Goal: Information Seeking & Learning: Learn about a topic

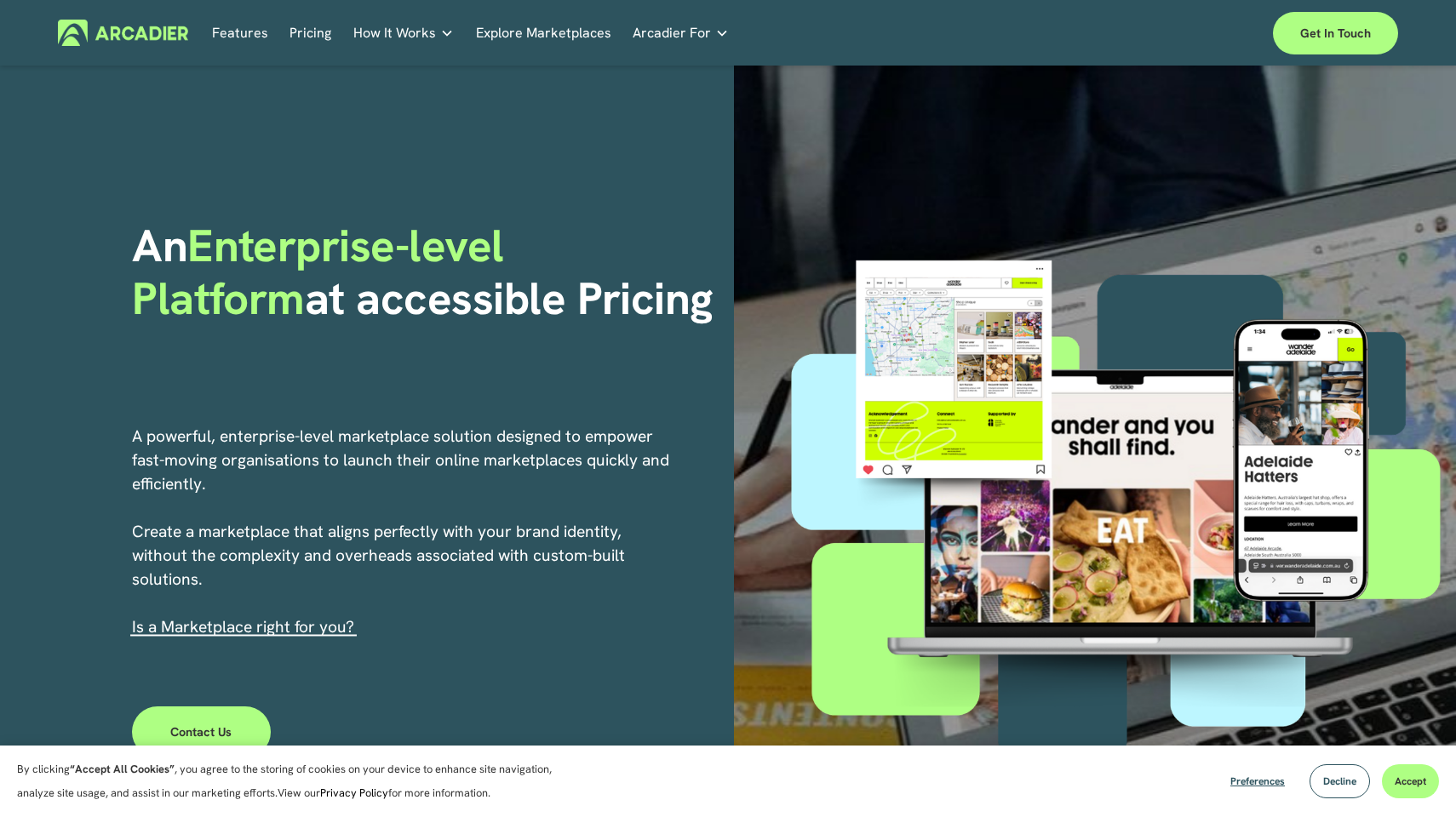
click at [0, 0] on h5 "About Us" at bounding box center [0, 0] width 0 height 0
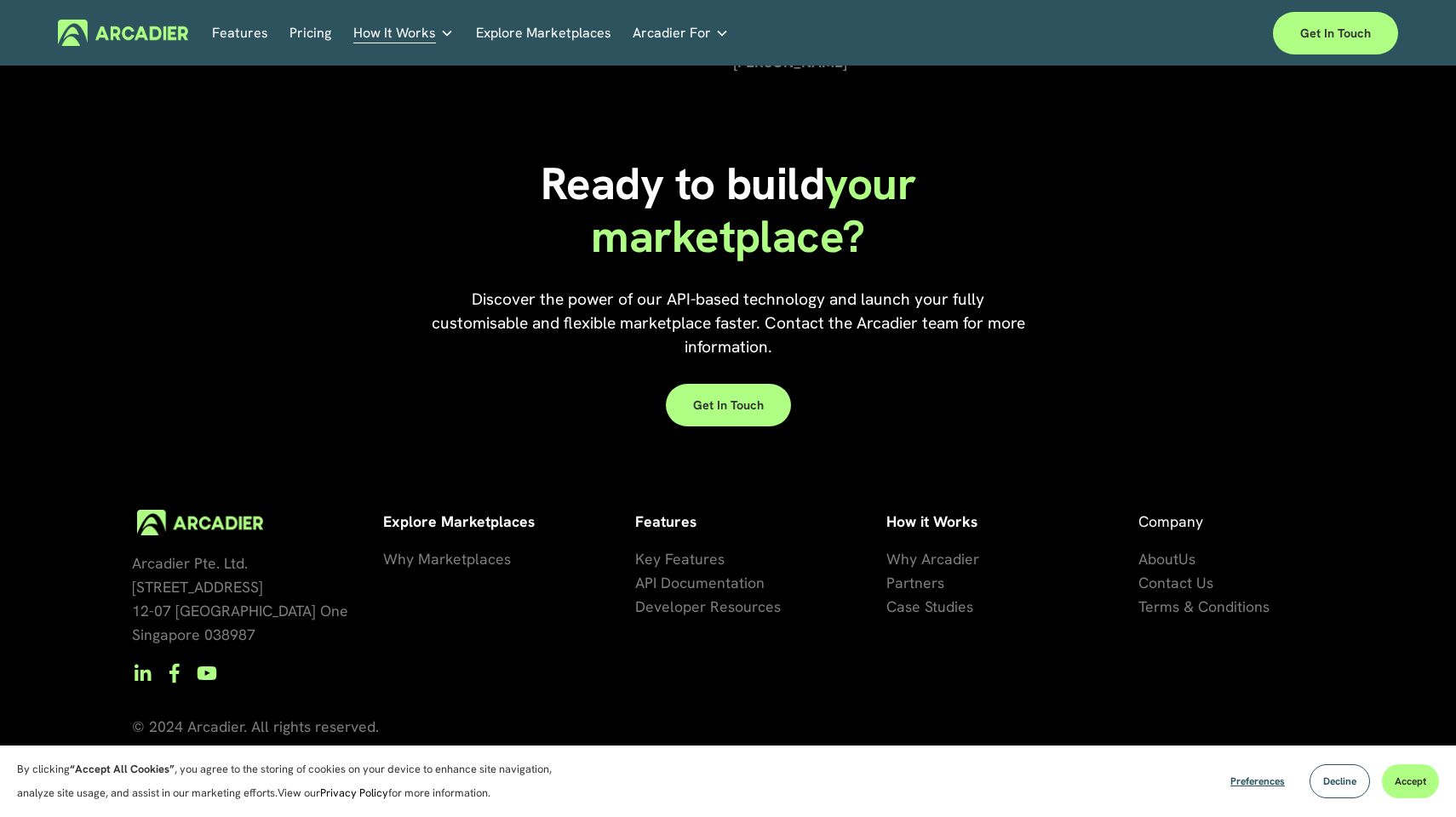
scroll to position [3811, 0]
click at [1209, 608] on span "Terms & Conditions" at bounding box center [1203, 607] width 131 height 20
click at [914, 560] on span "Why Arcadier" at bounding box center [933, 559] width 93 height 20
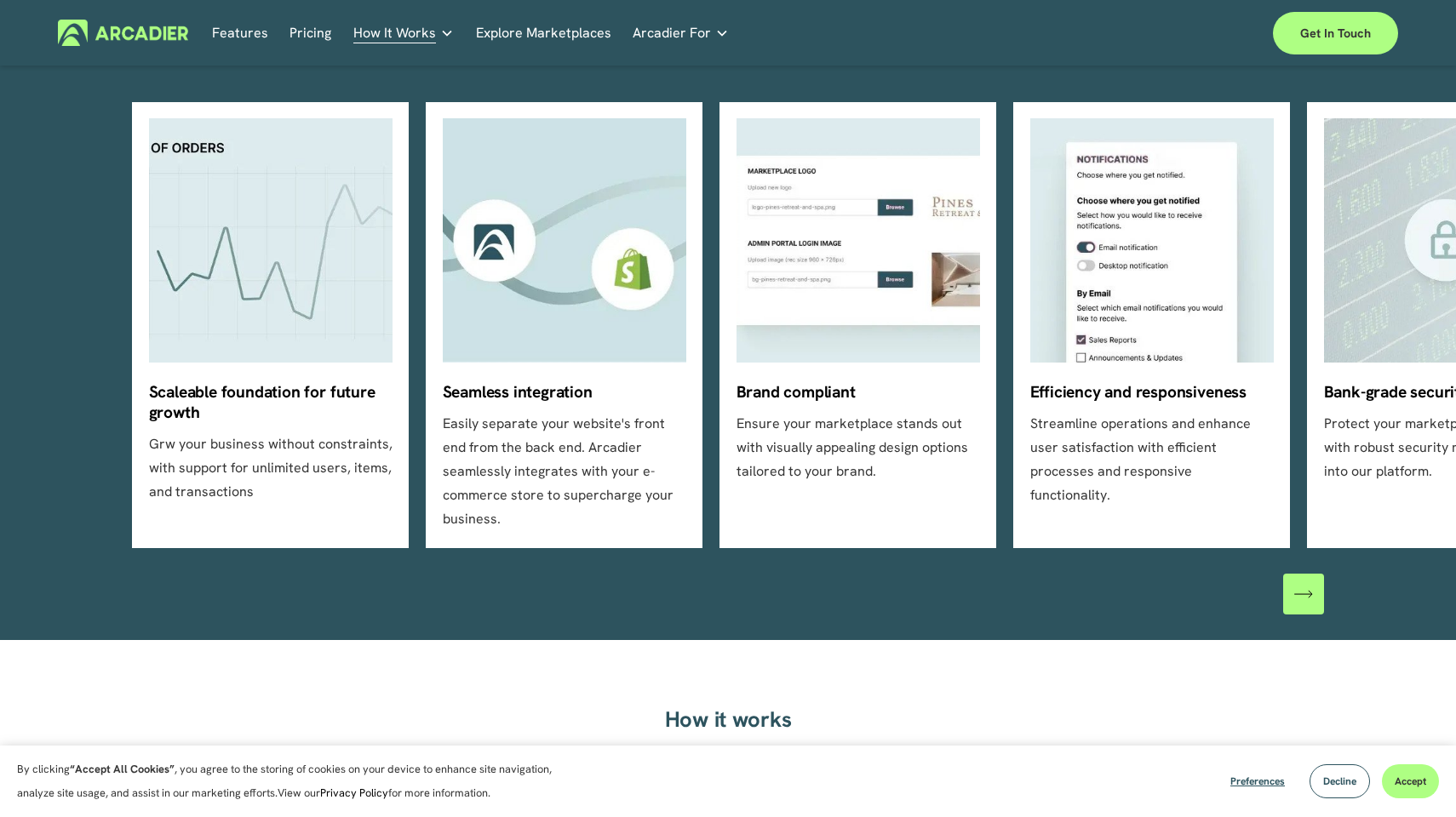
scroll to position [533, 0]
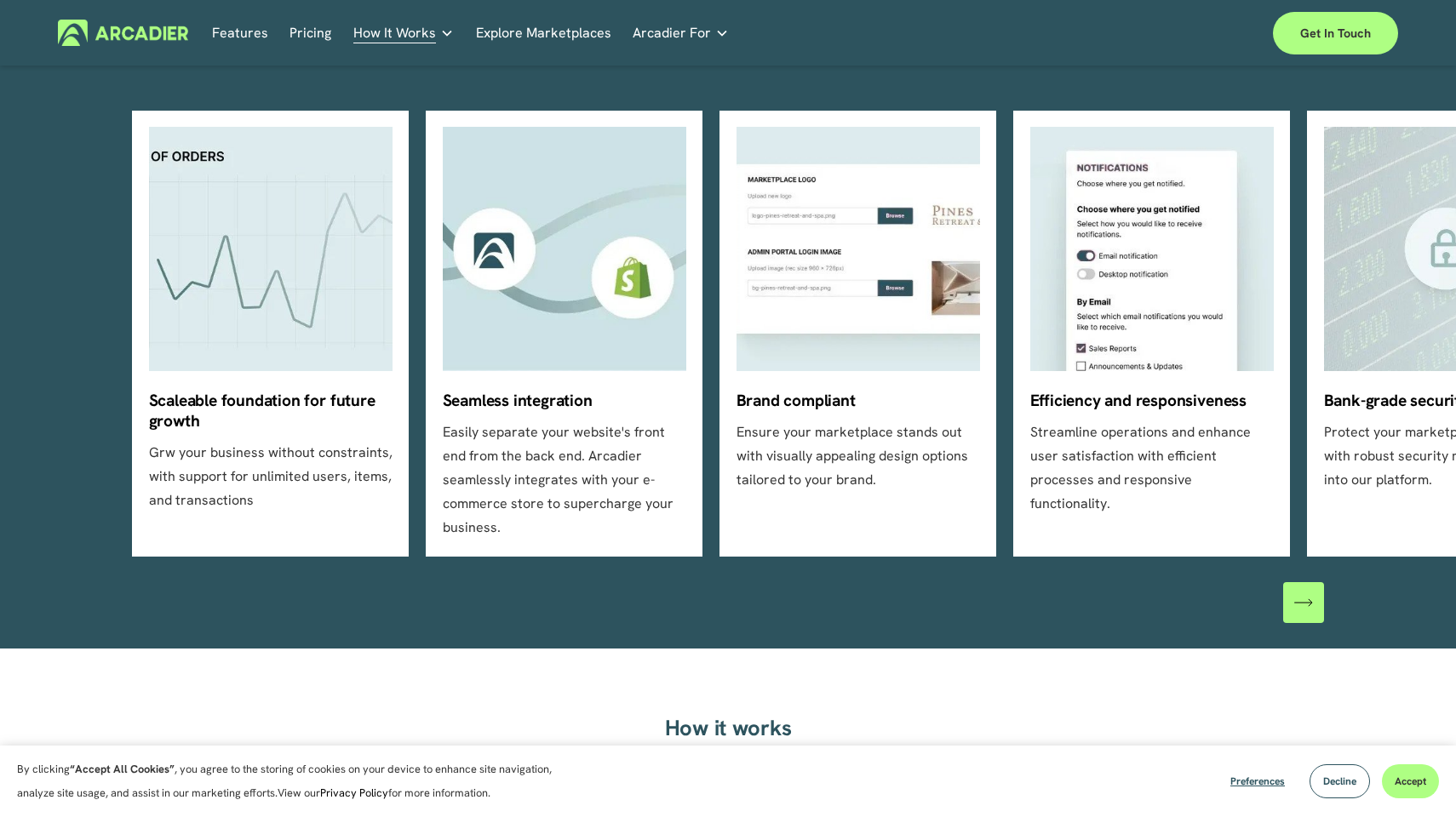
click at [1299, 592] on div "\a \a \a Next\a \a" at bounding box center [1302, 602] width 41 height 41
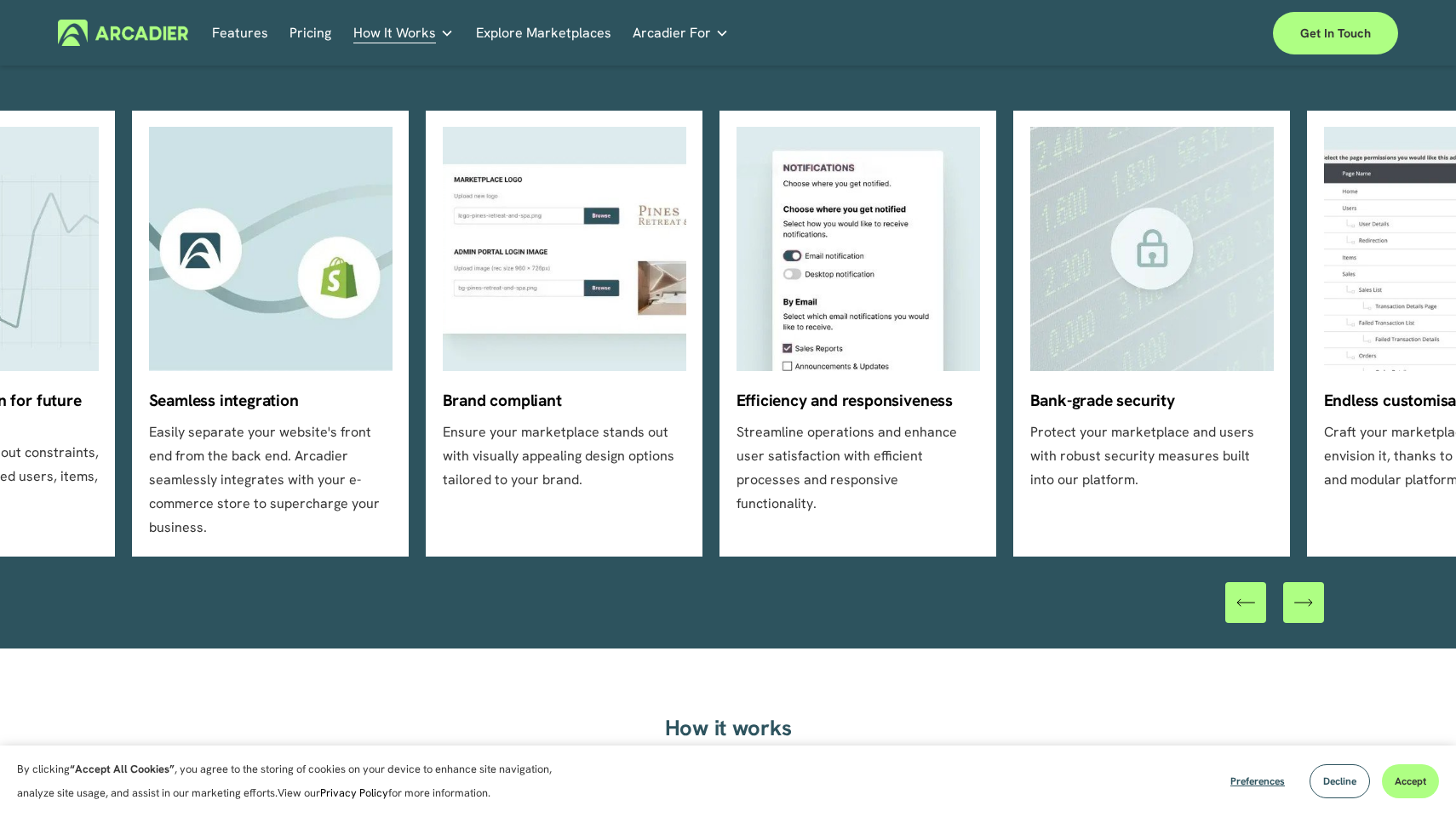
click at [1299, 592] on div "\a \a \a Next\a \a" at bounding box center [1302, 602] width 41 height 41
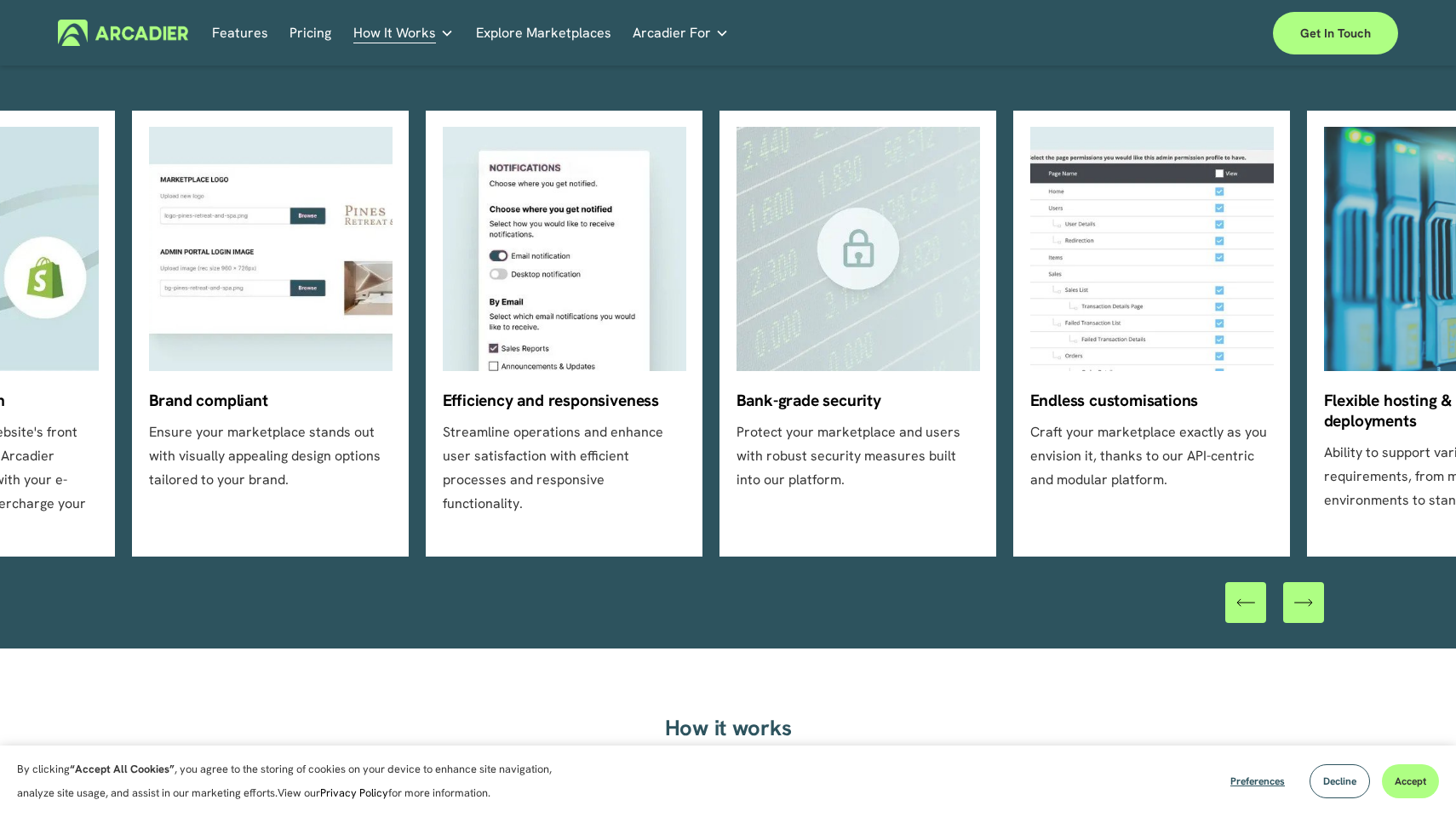
click at [1299, 592] on div "\a \a \a Next\a \a" at bounding box center [1302, 602] width 41 height 41
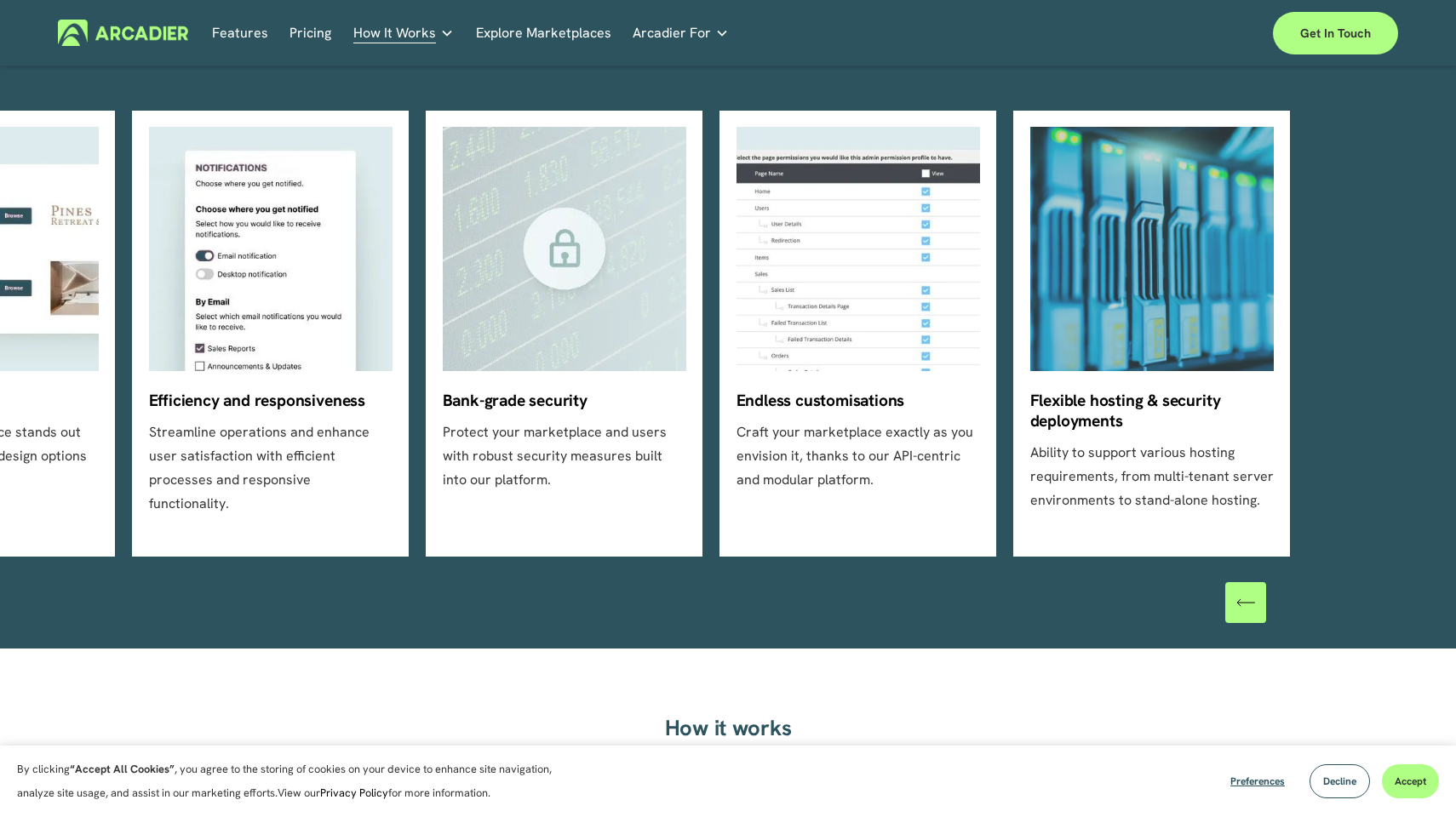
click at [1299, 592] on div at bounding box center [1275, 602] width 99 height 41
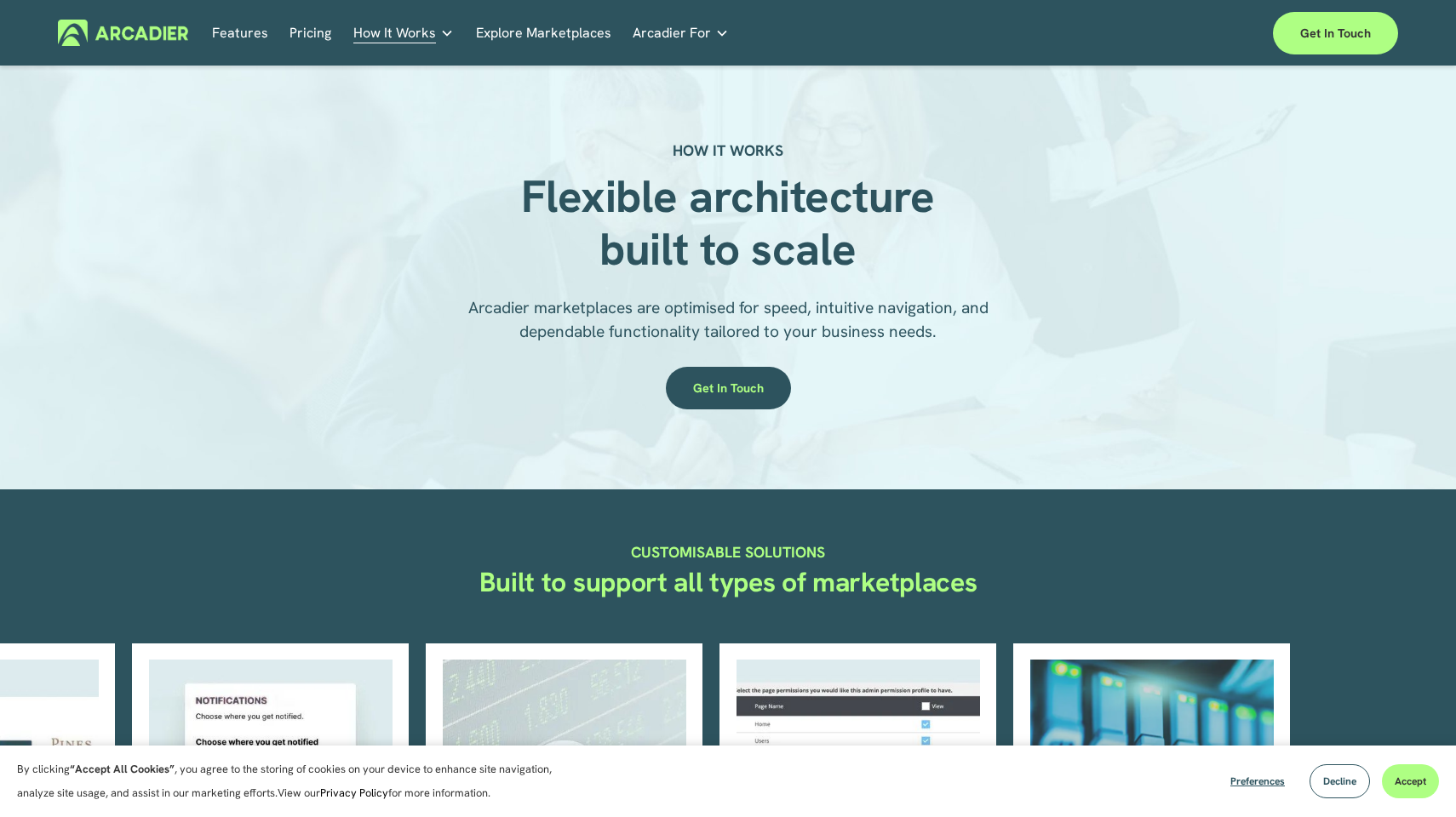
scroll to position [0, 0]
click at [222, 37] on link "Features" at bounding box center [240, 33] width 56 height 27
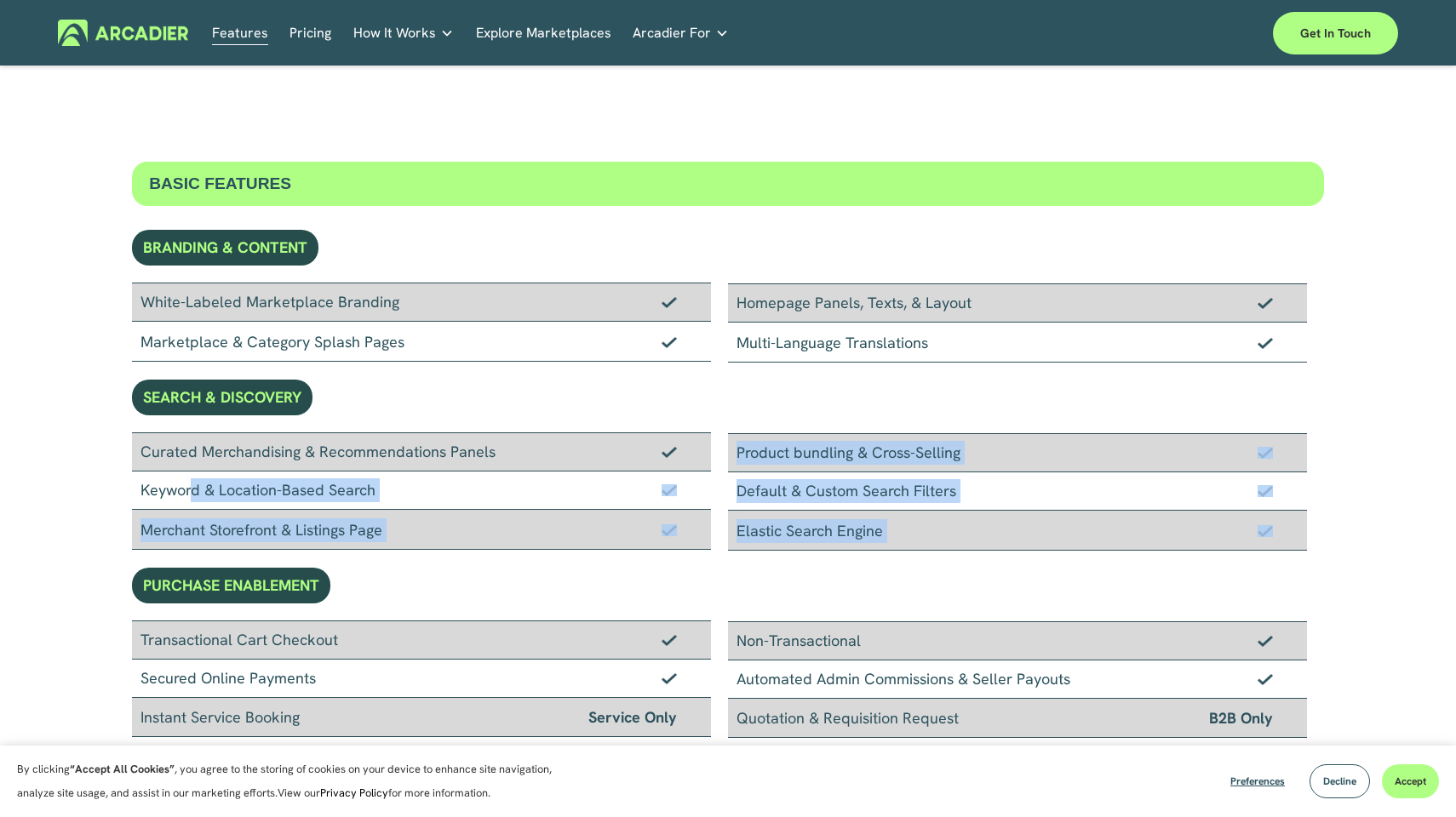
drag, startPoint x: 22, startPoint y: 541, endPoint x: 0, endPoint y: 492, distance: 53.7
click at [115, 35] on img at bounding box center [122, 33] width 130 height 27
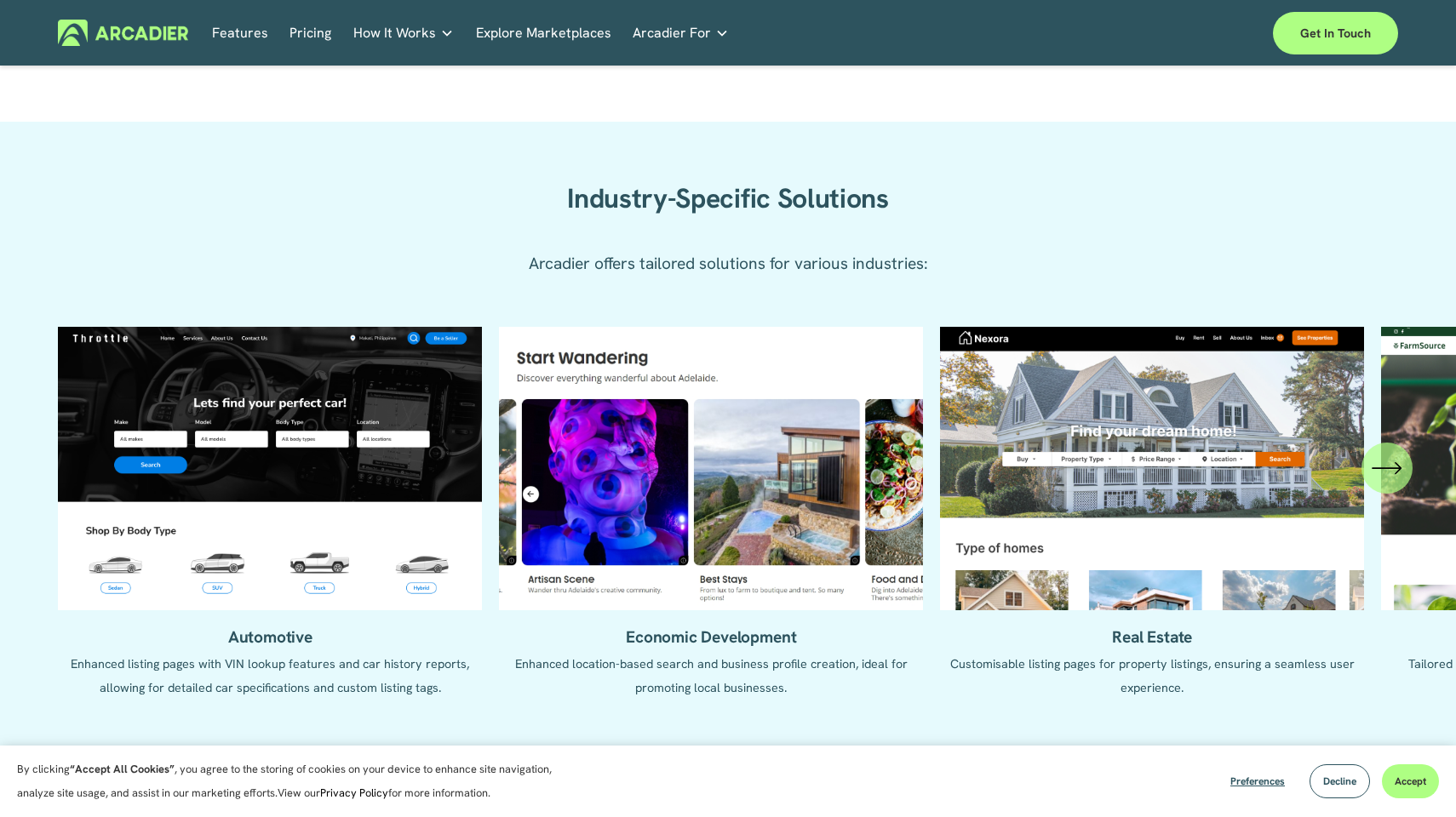
scroll to position [1517, 0]
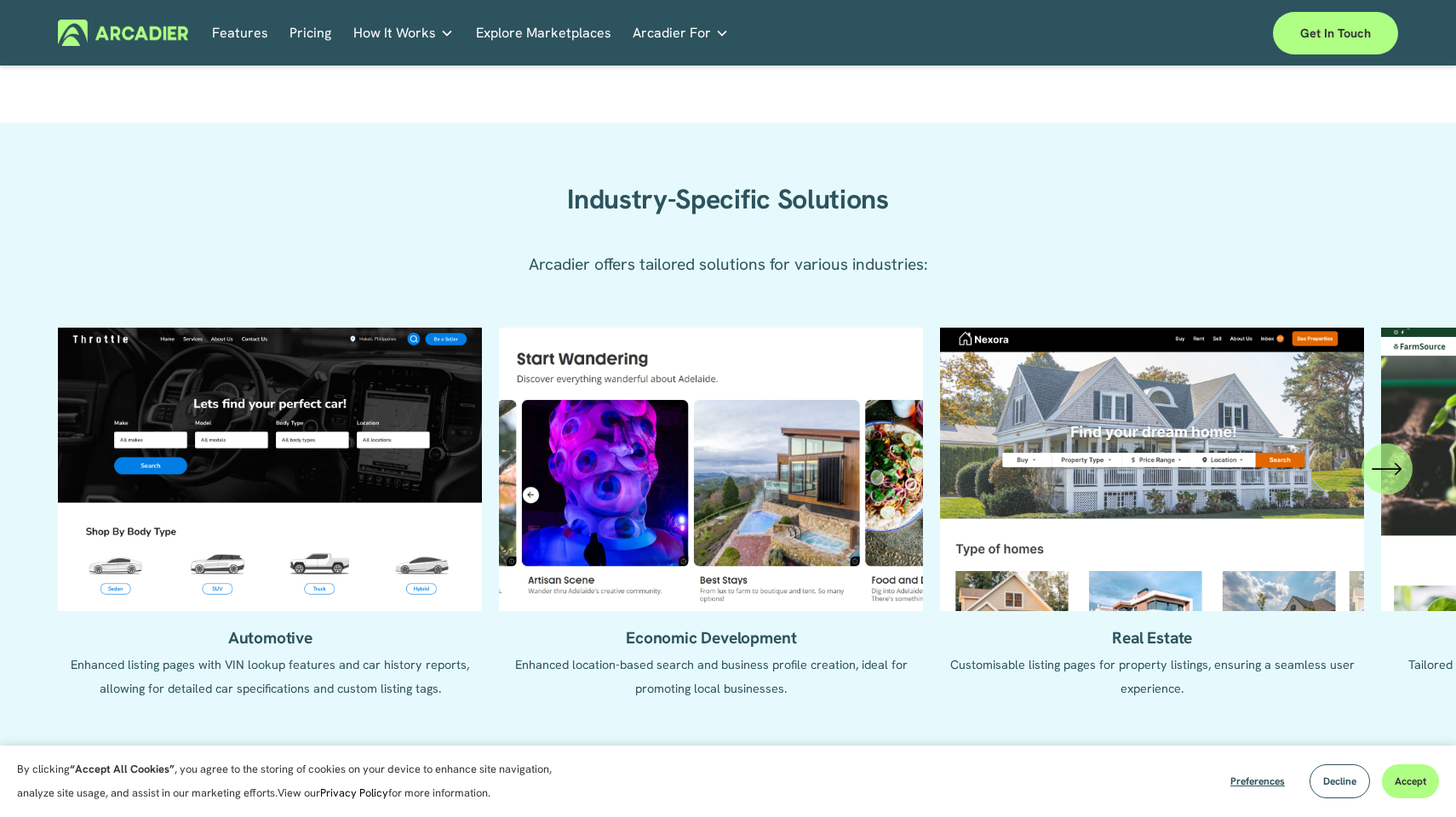
click at [1382, 476] on icon "\a \a \a Next\a \a" at bounding box center [1387, 469] width 31 height 31
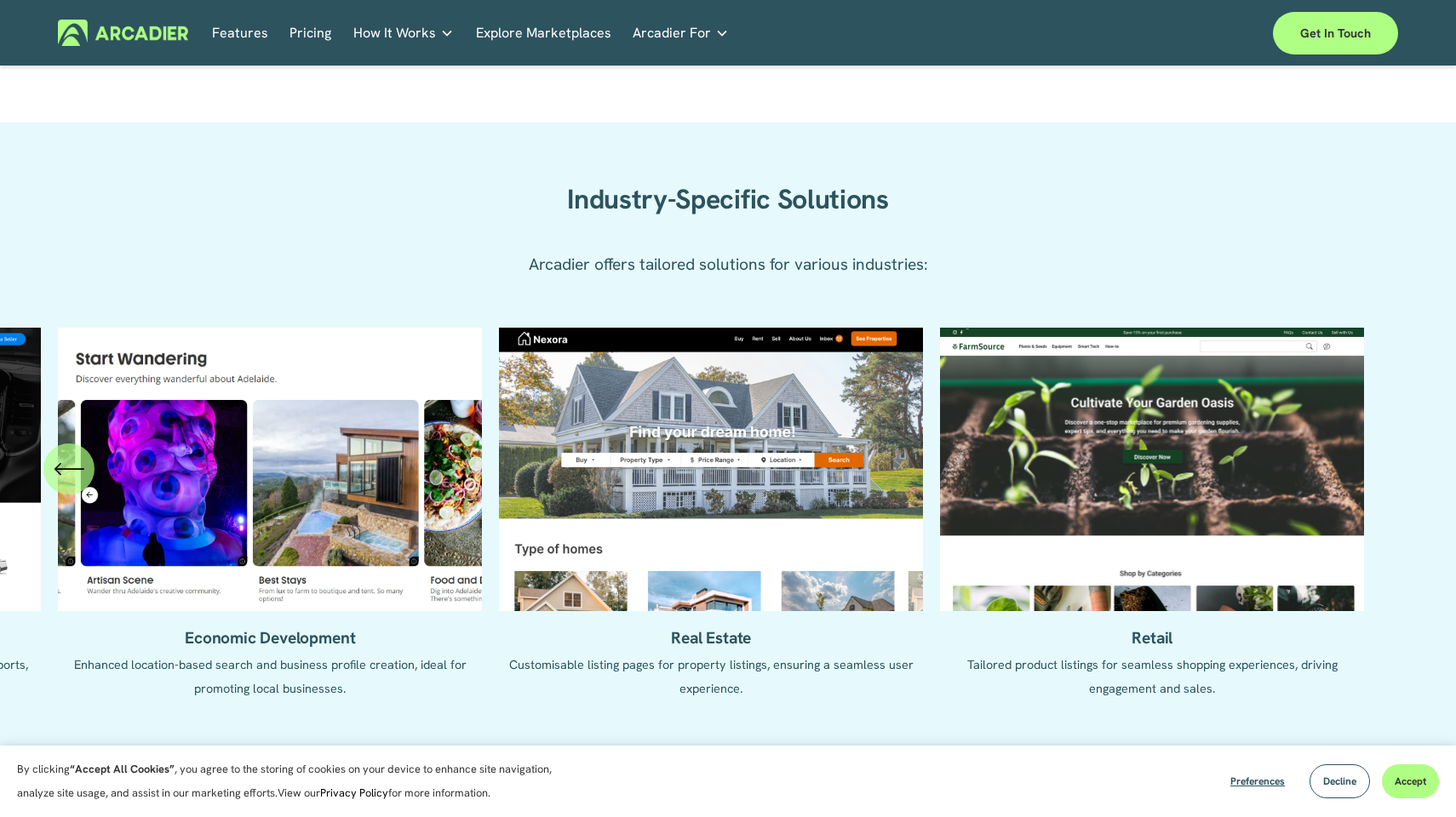
click at [67, 468] on icon "\a \a Previous\a \a \a" at bounding box center [68, 469] width 31 height 31
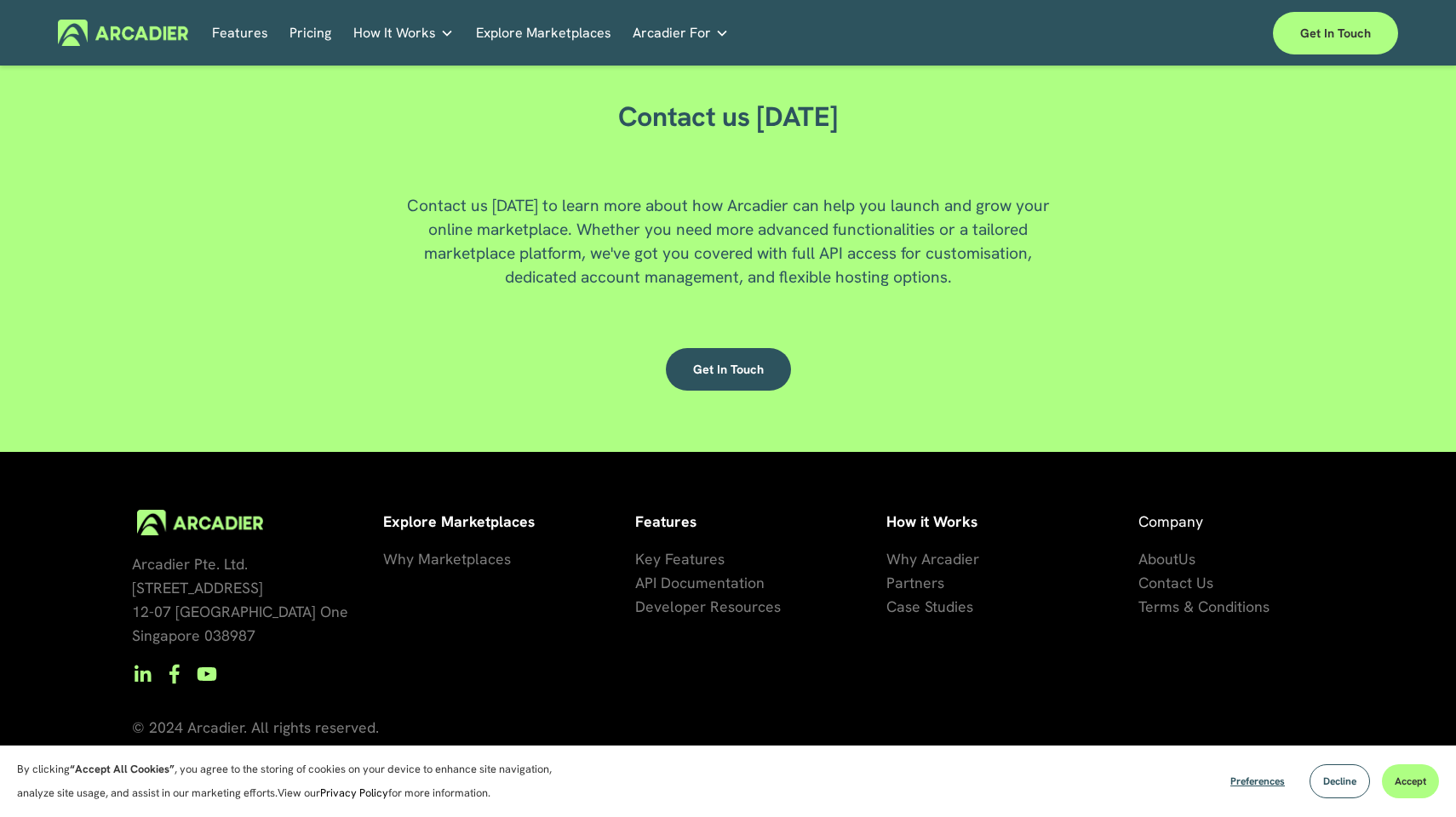
scroll to position [4480, 0]
